Goal: Find specific page/section: Find specific page/section

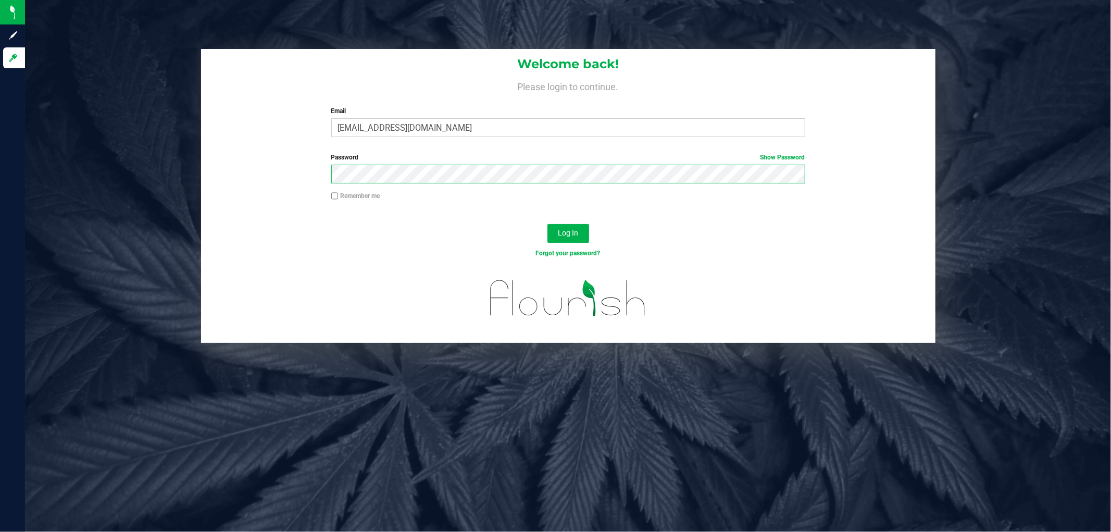
click at [548, 224] on button "Log In" at bounding box center [569, 233] width 42 height 19
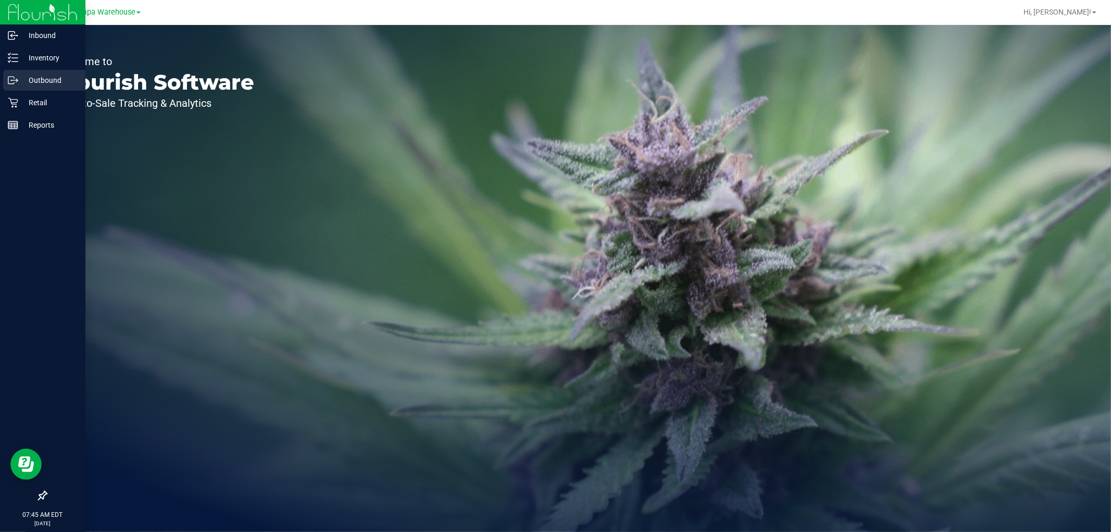
click at [44, 85] on p "Outbound" at bounding box center [49, 80] width 63 height 13
click at [34, 58] on p "Inventory" at bounding box center [49, 58] width 63 height 13
click at [42, 58] on p "Inventory" at bounding box center [49, 58] width 63 height 13
